Goal: Find specific page/section: Find specific page/section

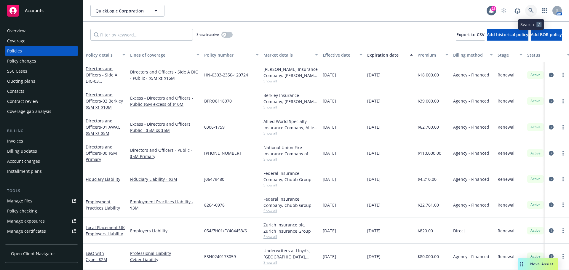
click at [532, 11] on icon at bounding box center [531, 10] width 5 height 5
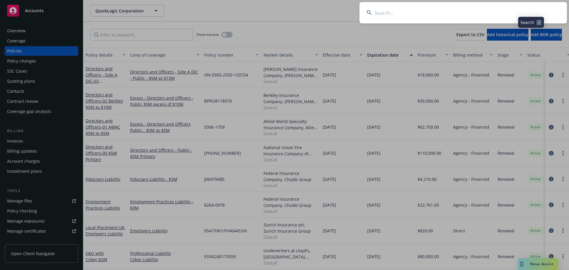
click at [522, 8] on input at bounding box center [464, 12] width 208 height 21
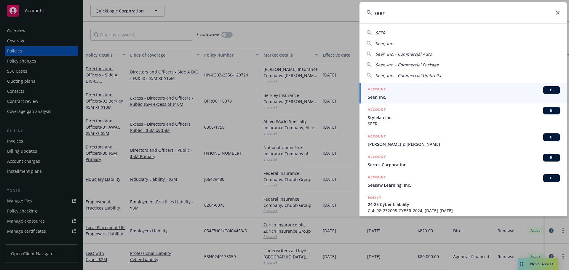
type input "seer"
click at [409, 97] on span "Seer, Inc." at bounding box center [464, 97] width 192 height 6
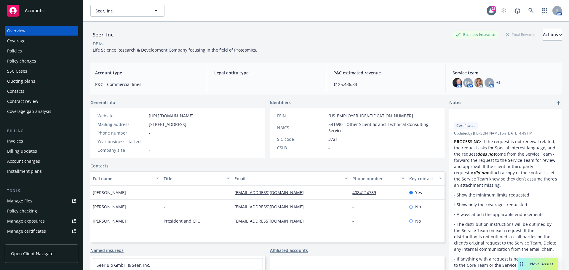
click at [43, 49] on div "Policies" at bounding box center [41, 50] width 69 height 9
